Goal: Answer question/provide support: Share knowledge or assist other users

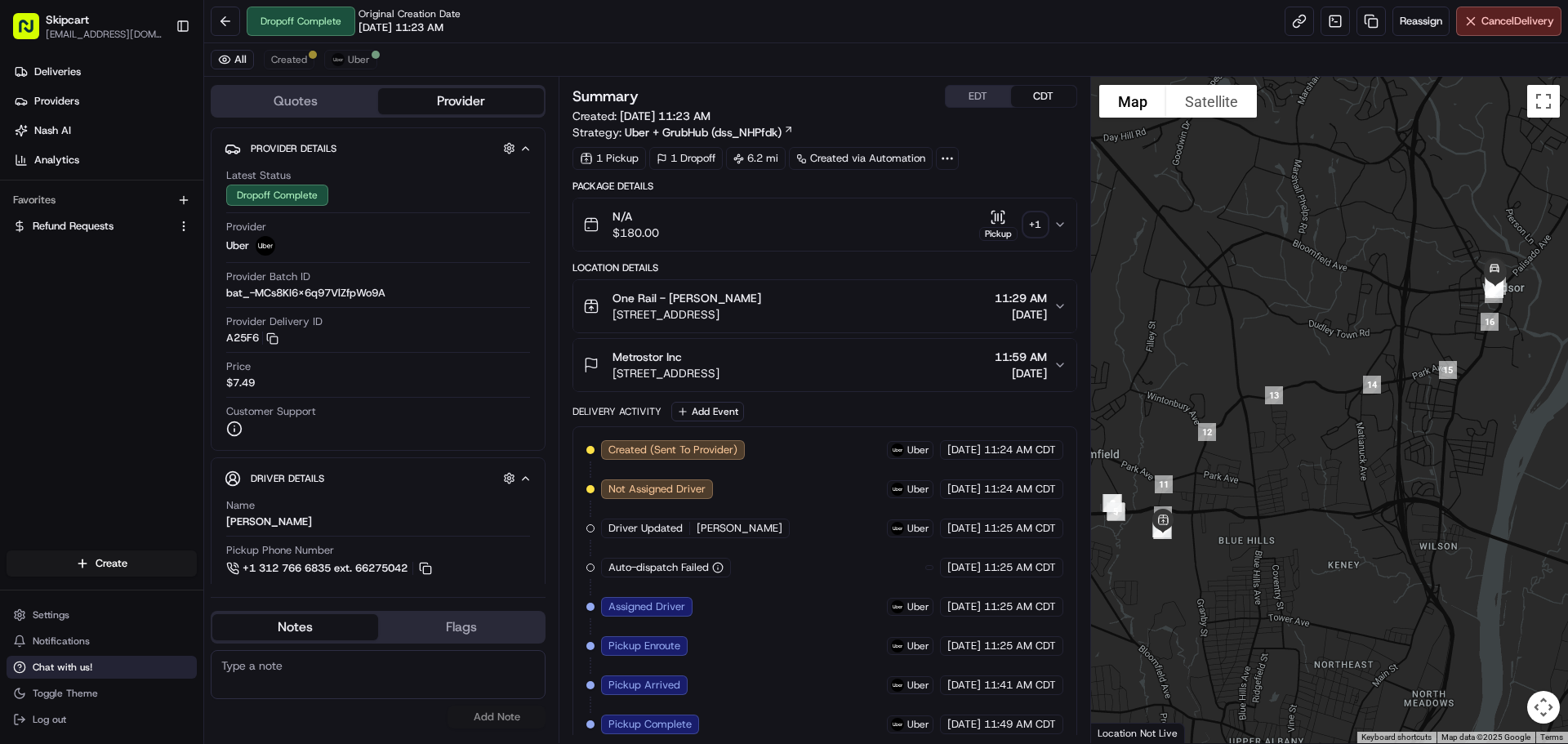
click at [63, 670] on span "Chat with us!" at bounding box center [62, 667] width 60 height 13
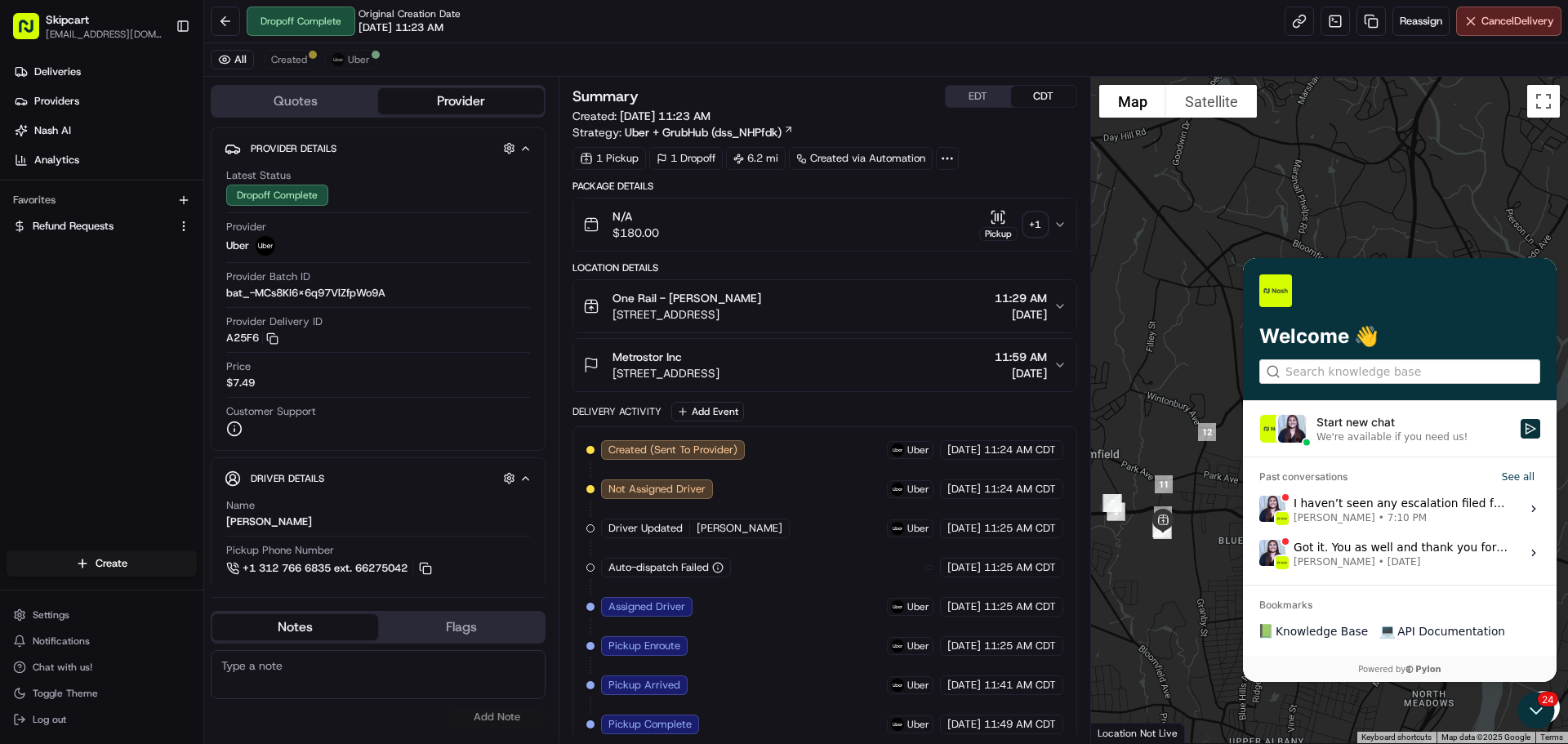
click at [1378, 437] on div "We're available if you need us!" at bounding box center [1391, 437] width 151 height 13
click at [1521, 437] on button "Start new chat We're available if you need us!" at bounding box center [1530, 428] width 20 height 20
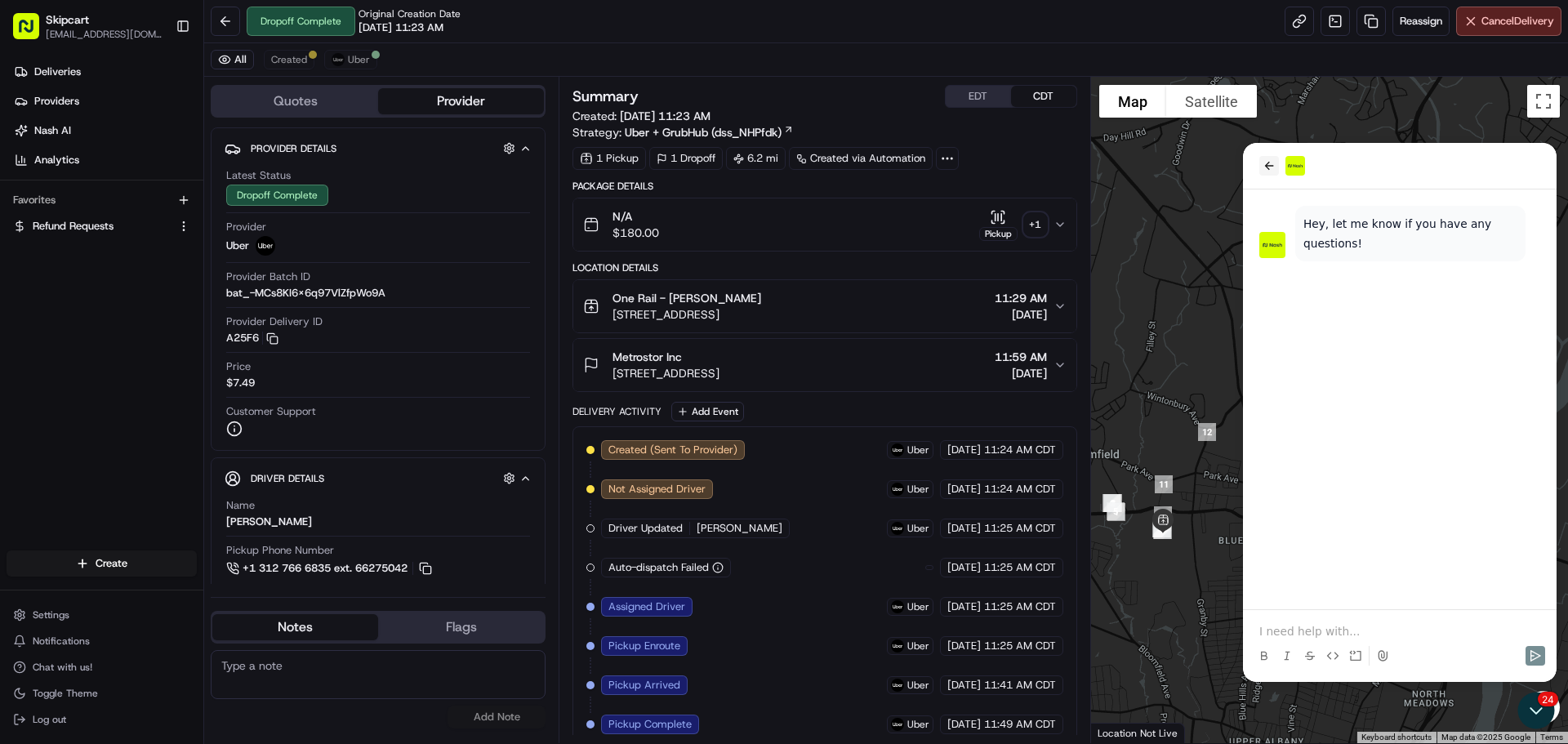
click at [1273, 165] on icon "back" at bounding box center [1269, 166] width 13 height 13
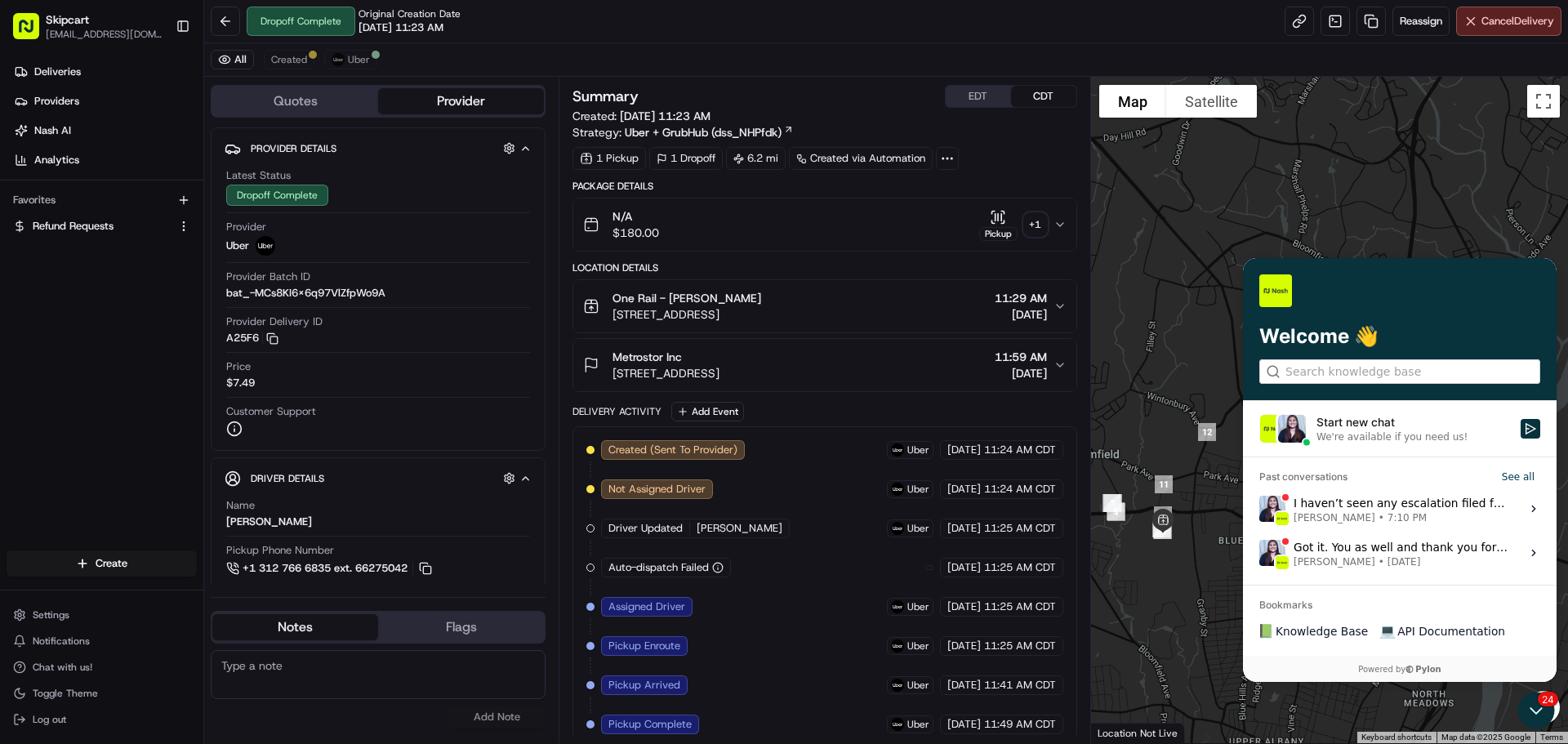
click at [1336, 512] on span "[PERSON_NAME]" at bounding box center [1334, 518] width 82 height 13
click at [1259, 509] on button "View issue" at bounding box center [1258, 509] width 1 height 1
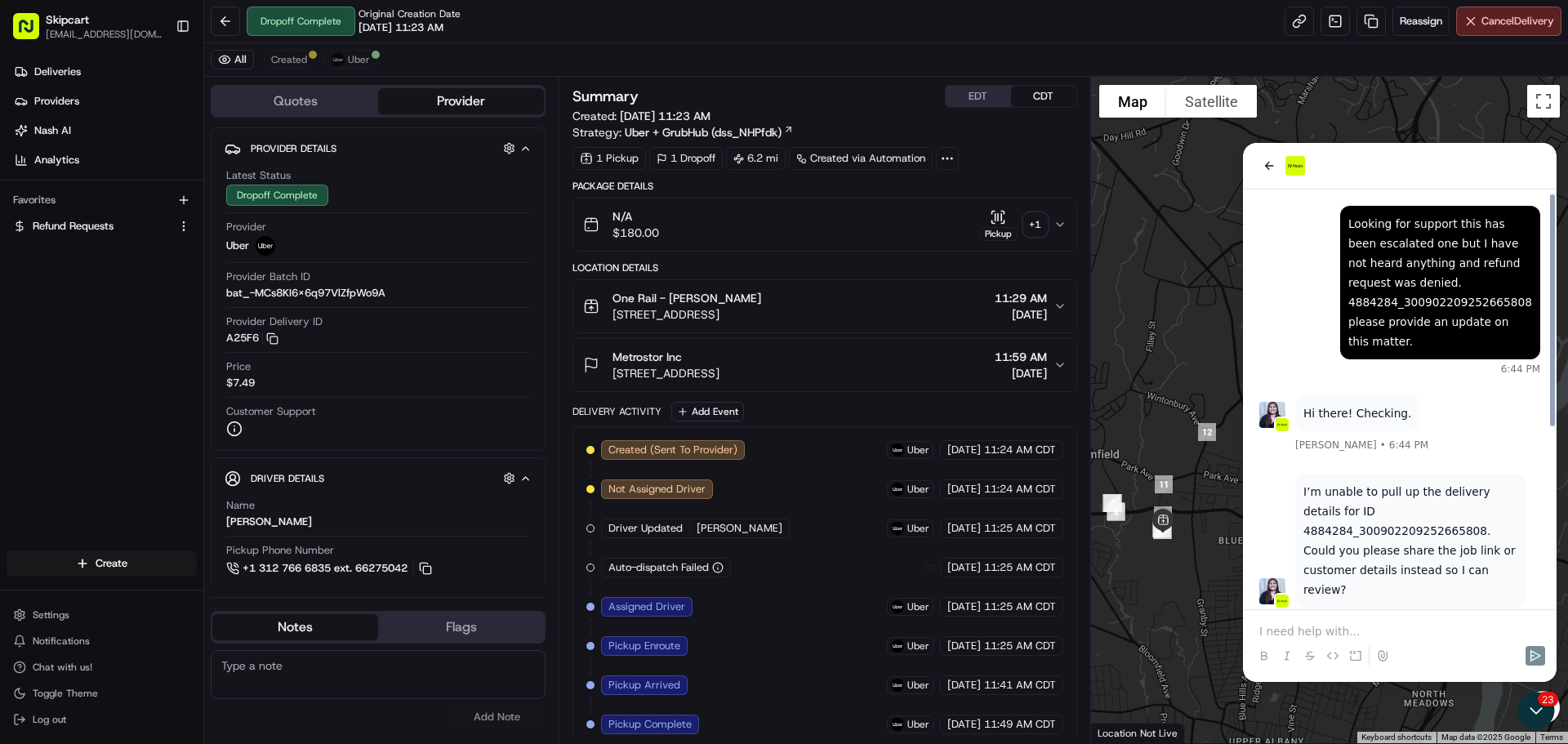
scroll to position [321, 0]
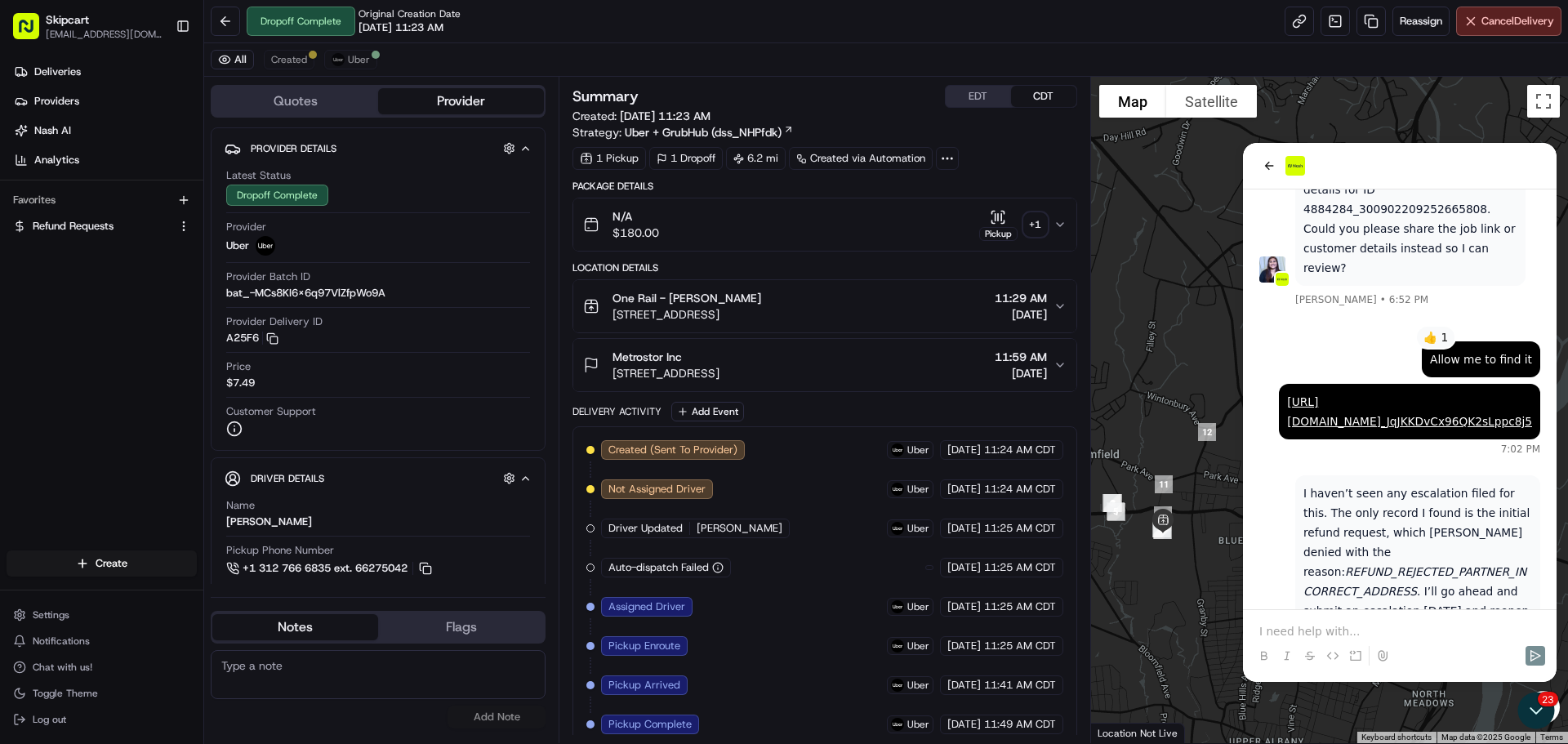
click at [1346, 632] on p at bounding box center [1399, 631] width 281 height 16
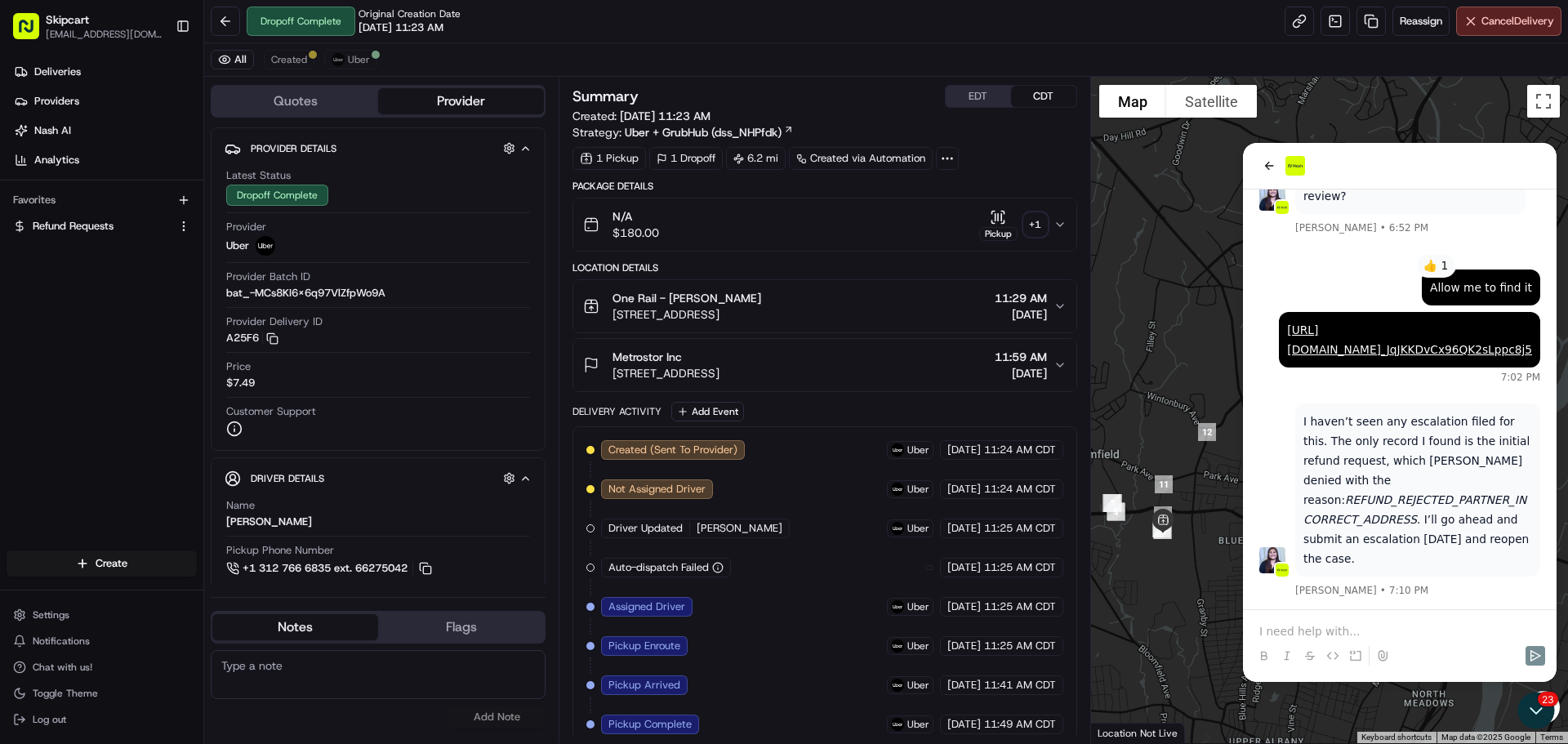
click at [1342, 631] on p at bounding box center [1399, 631] width 281 height 16
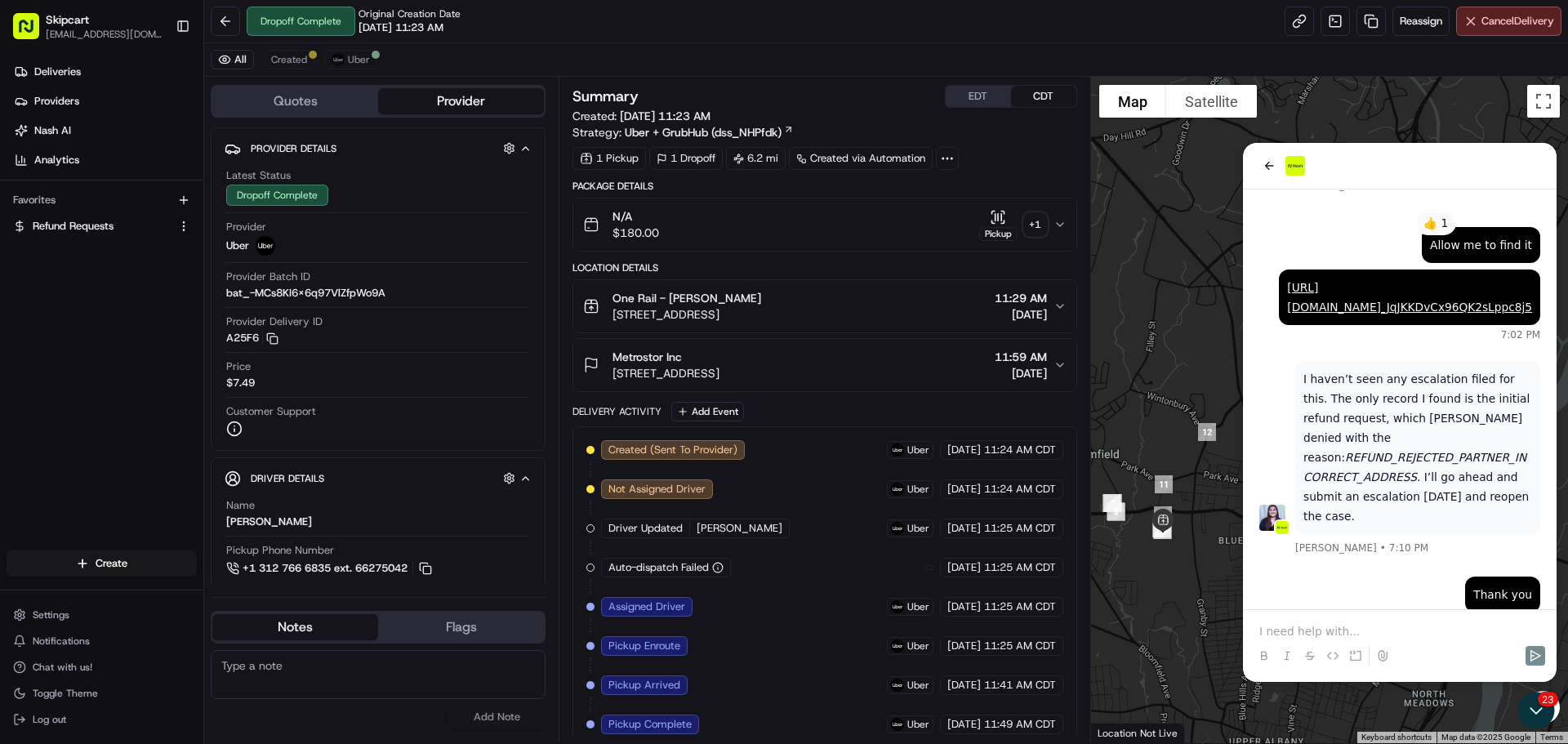
click at [1342, 631] on p at bounding box center [1399, 631] width 281 height 16
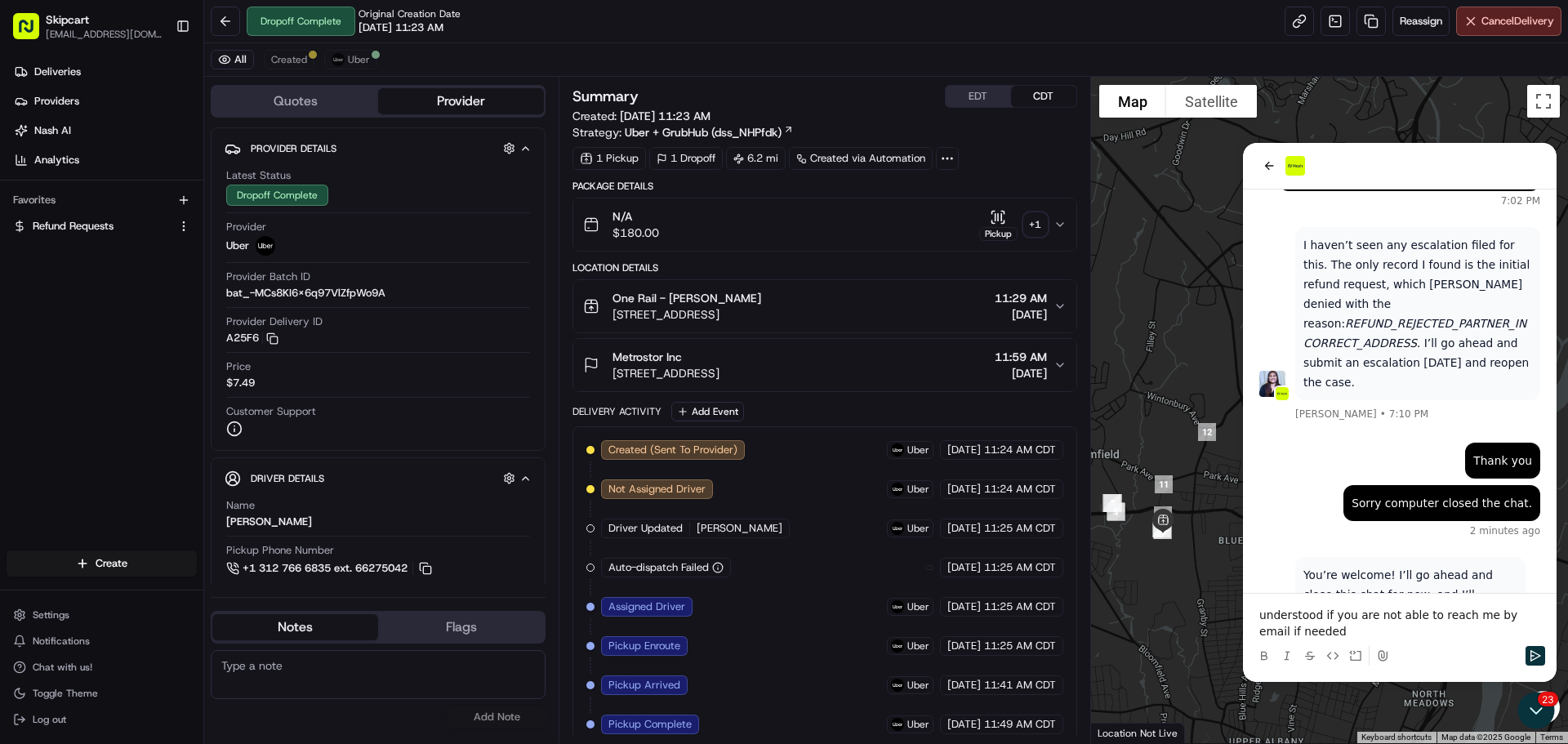
scroll to position [645, 0]
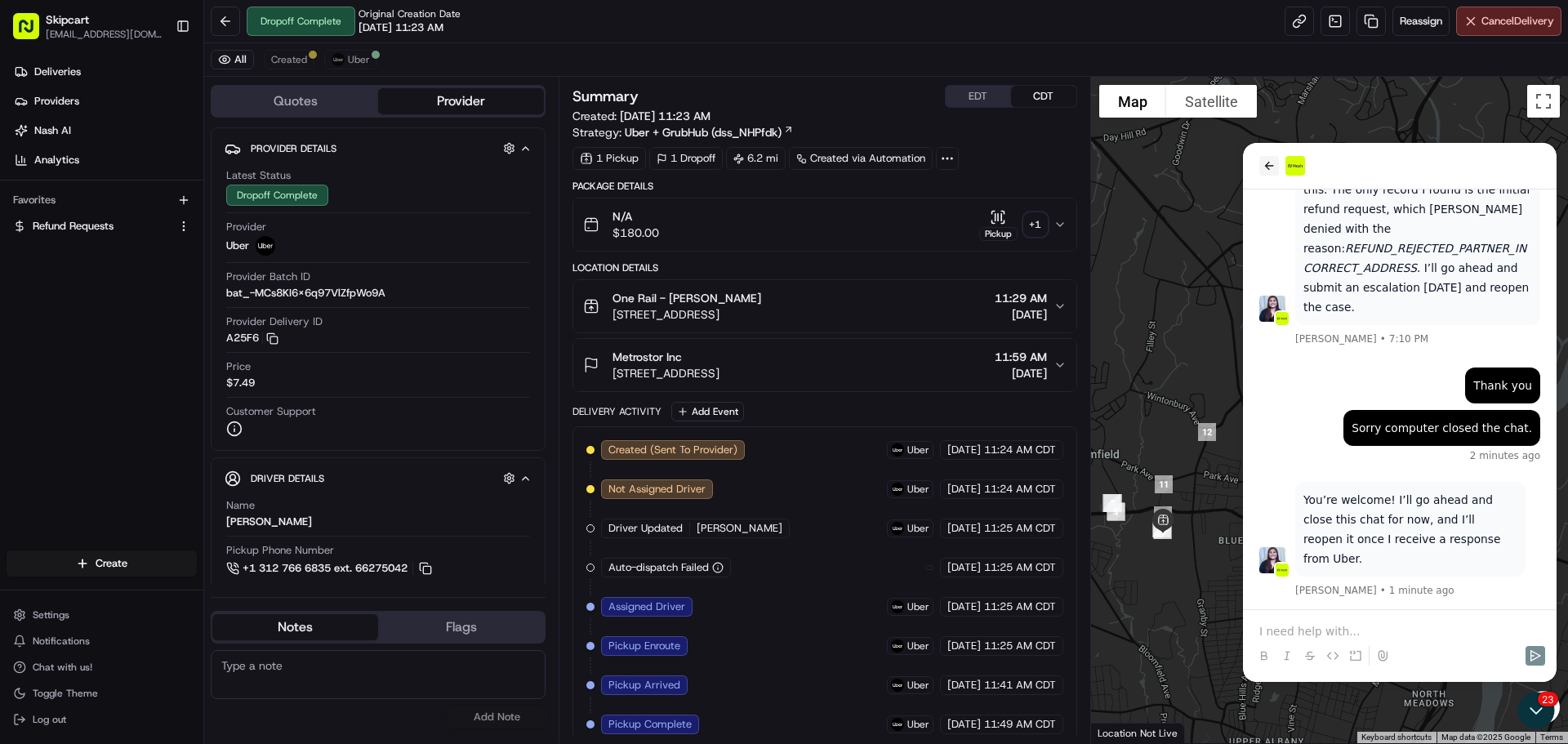
click at [1275, 168] on button "back" at bounding box center [1269, 166] width 20 height 20
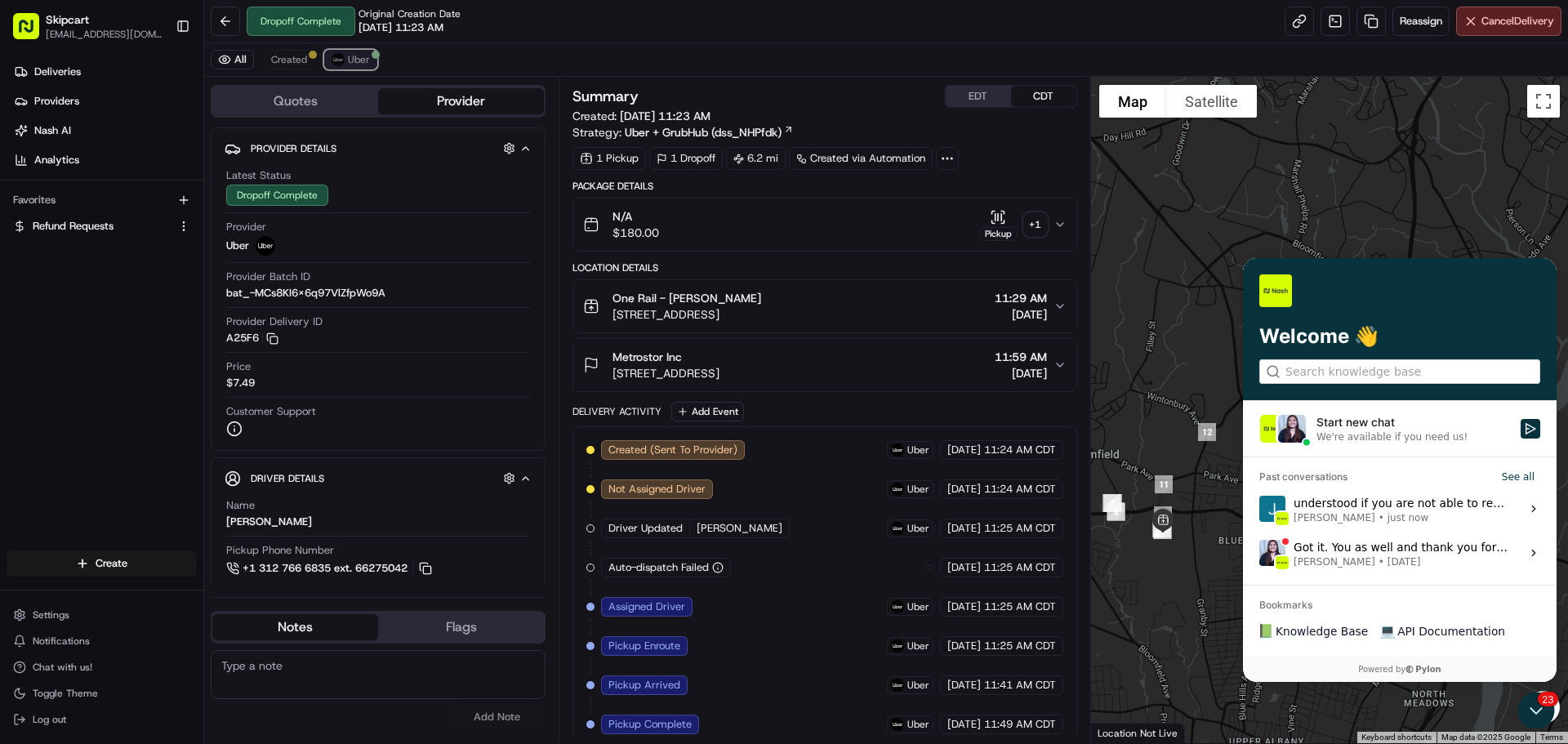
click at [356, 56] on span "Uber" at bounding box center [358, 60] width 22 height 13
click at [1335, 35] on body "Skipcart [EMAIL_ADDRESS][DOMAIN_NAME] Toggle Sidebar Deliveries Providers [PERS…" at bounding box center [784, 372] width 1568 height 744
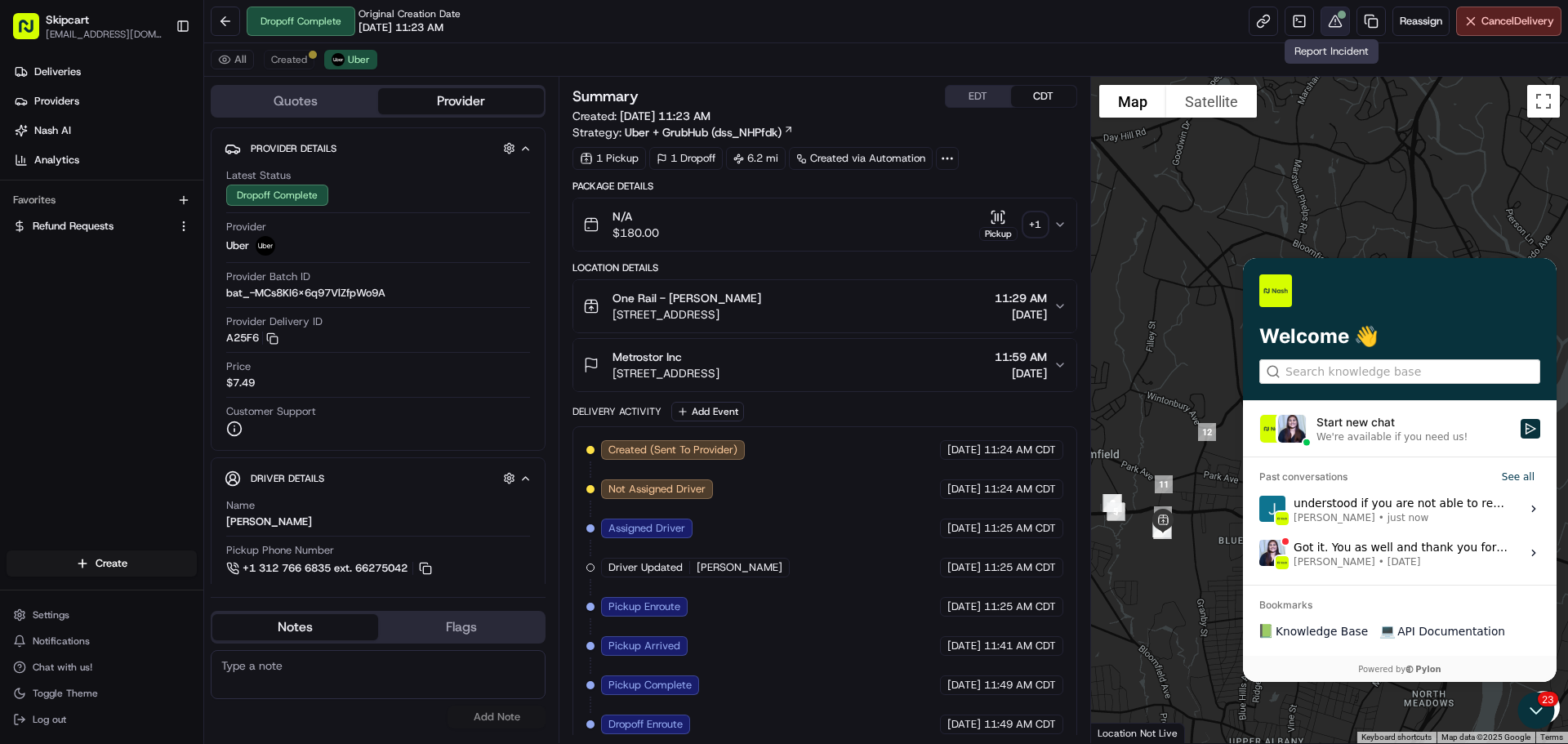
click at [1339, 20] on button at bounding box center [1335, 21] width 29 height 29
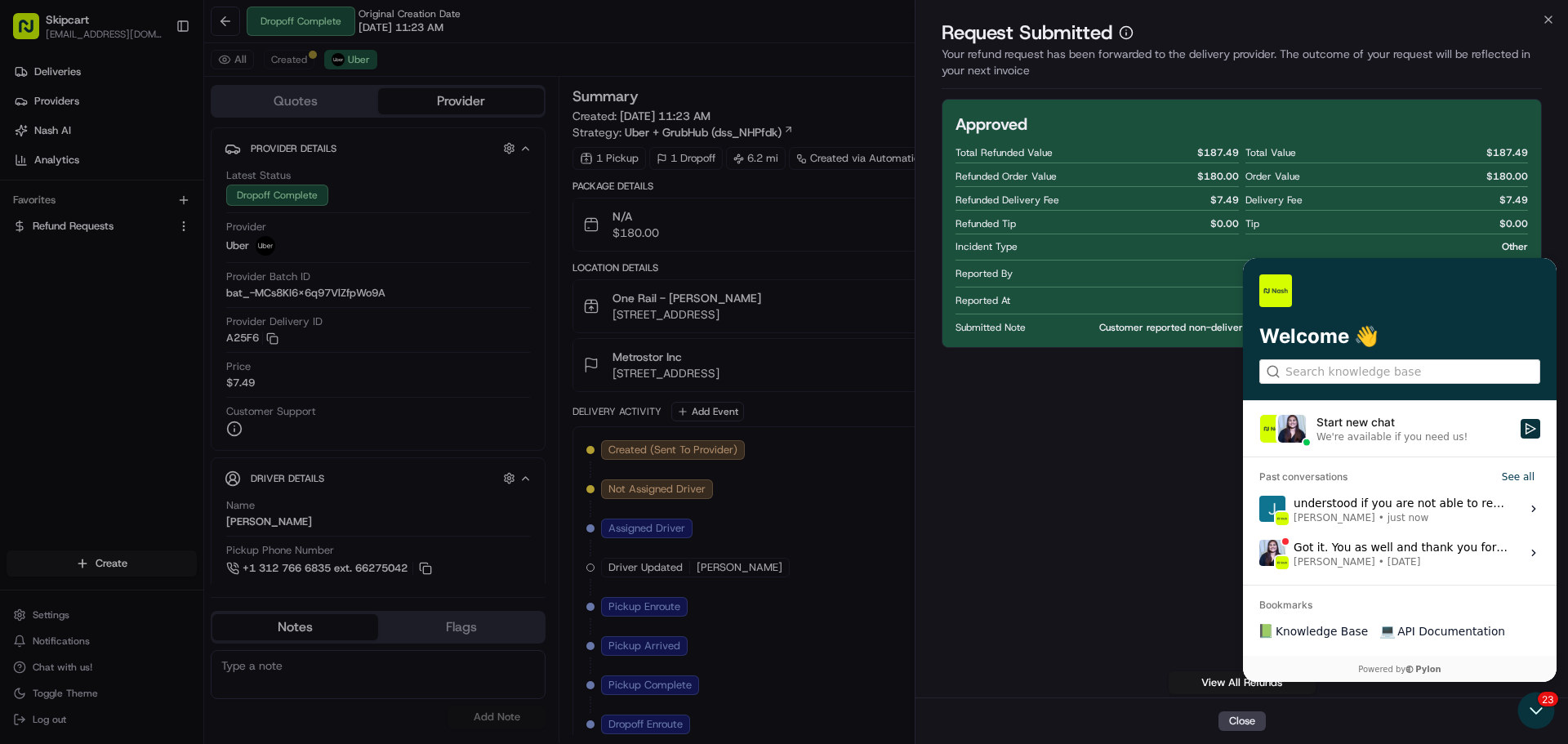
click at [1085, 579] on div "Approved Total Refunded Value $ 187.49 Refunded Order Value $ 180.00 Refunded D…" at bounding box center [1242, 397] width 600 height 595
click at [1531, 714] on div "Close" at bounding box center [1242, 720] width 653 height 47
click at [1528, 715] on div "Close" at bounding box center [1242, 720] width 653 height 47
click at [1537, 708] on div "Close" at bounding box center [1242, 720] width 653 height 47
drag, startPoint x: 1076, startPoint y: 454, endPoint x: 1083, endPoint y: 437, distance: 18.4
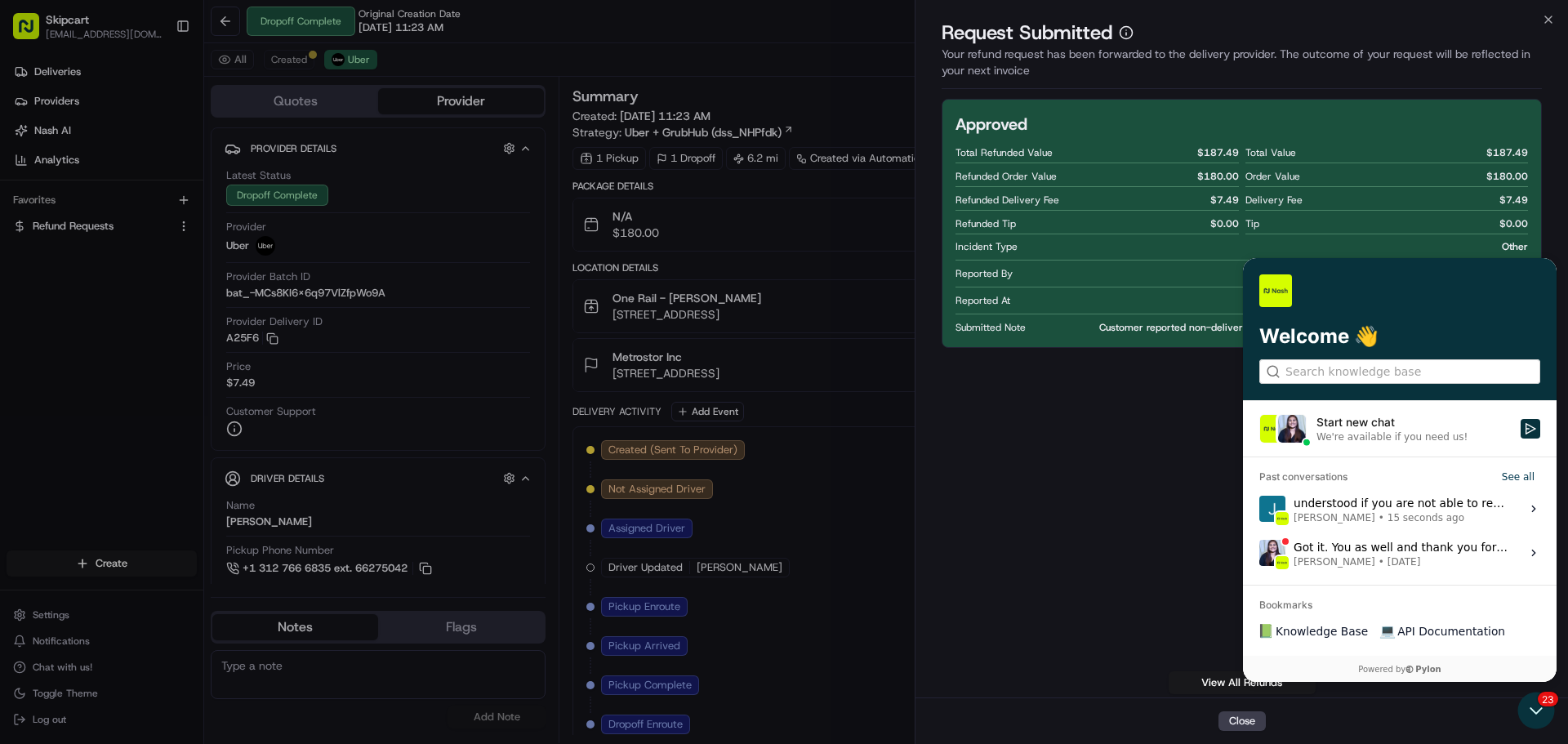
click at [1077, 448] on div "Approved Total Refunded Value $ 187.49 Refunded Order Value $ 180.00 Refunded D…" at bounding box center [1242, 397] width 600 height 595
